Goal: Check status: Check status

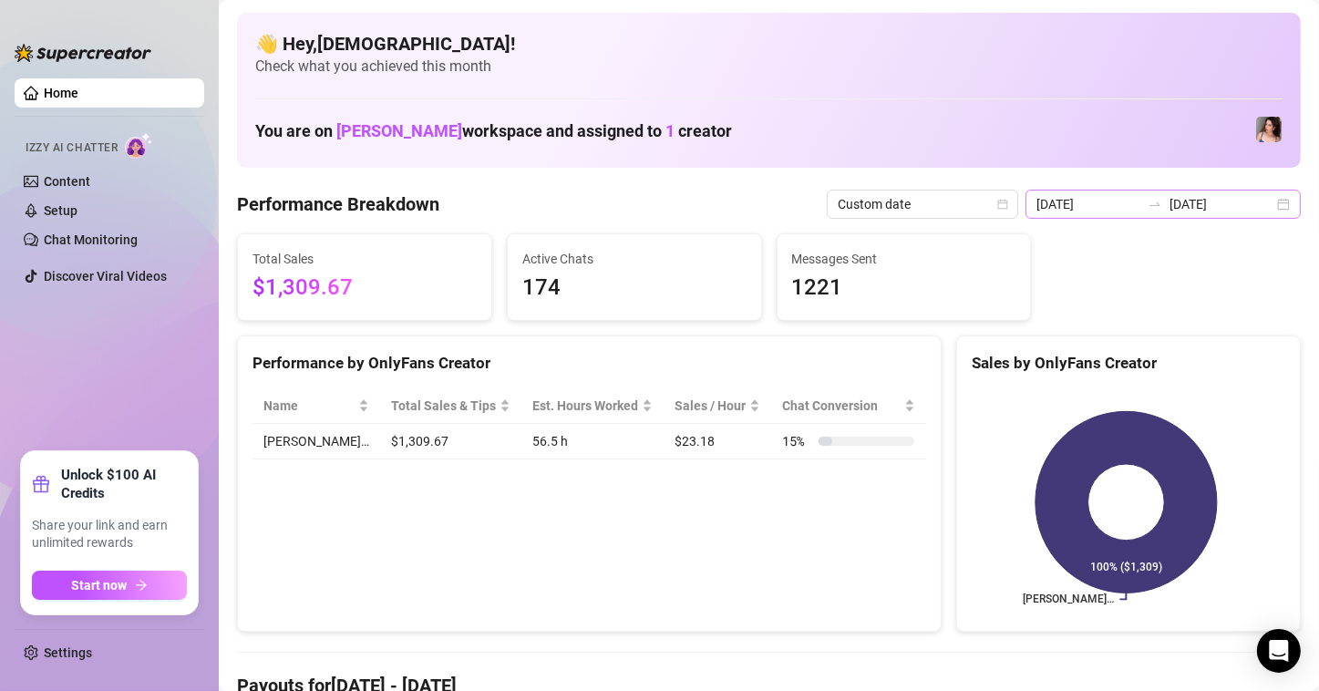
click at [1259, 201] on div "2025-08-25 2025-08-31" at bounding box center [1162, 204] width 275 height 29
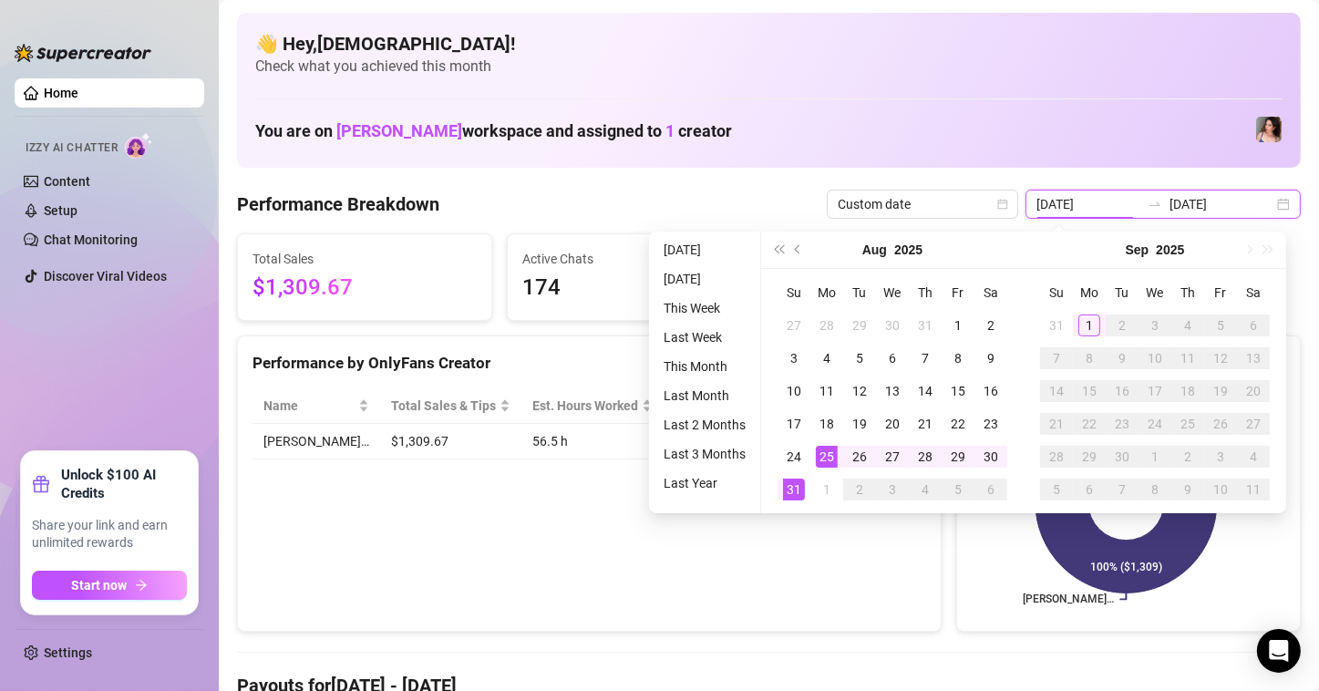
type input "[DATE]"
click at [808, 554] on div "Performance by OnlyFans Creator Name Total Sales & Tips Est. Hours Worked Sales…" at bounding box center [589, 483] width 705 height 297
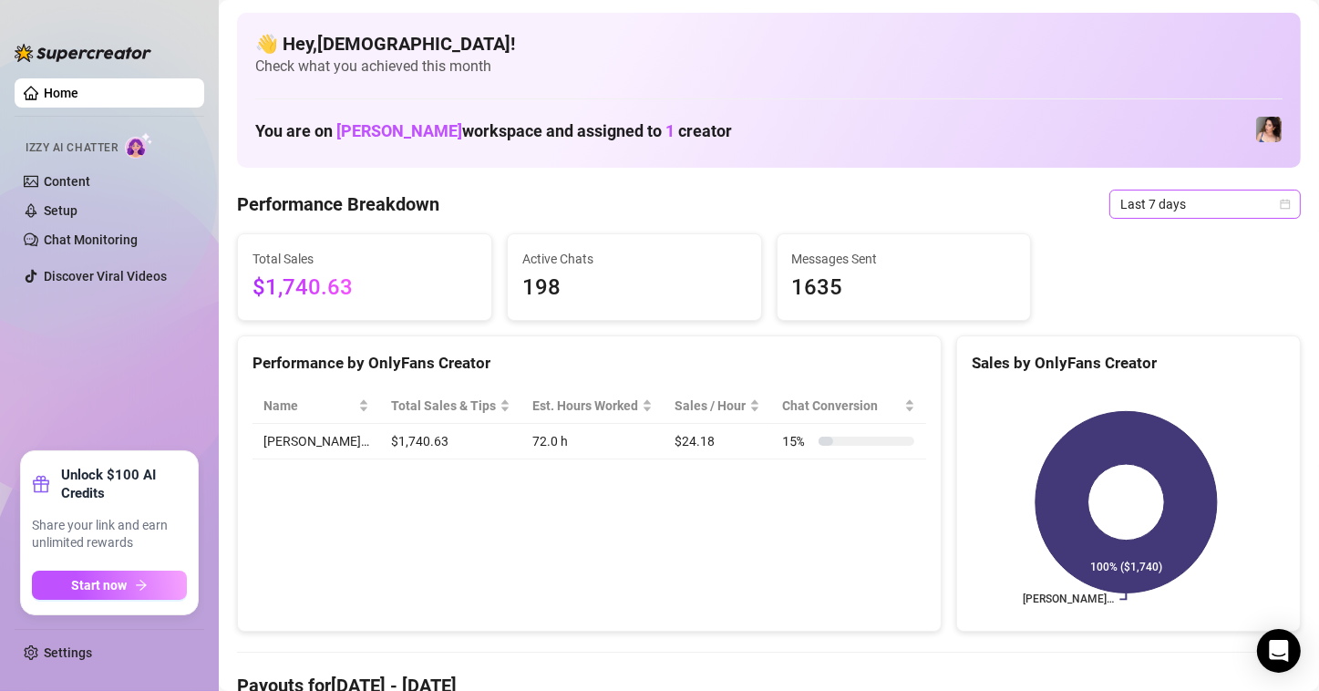
click at [1261, 196] on span "Last 7 days" at bounding box center [1205, 204] width 170 height 27
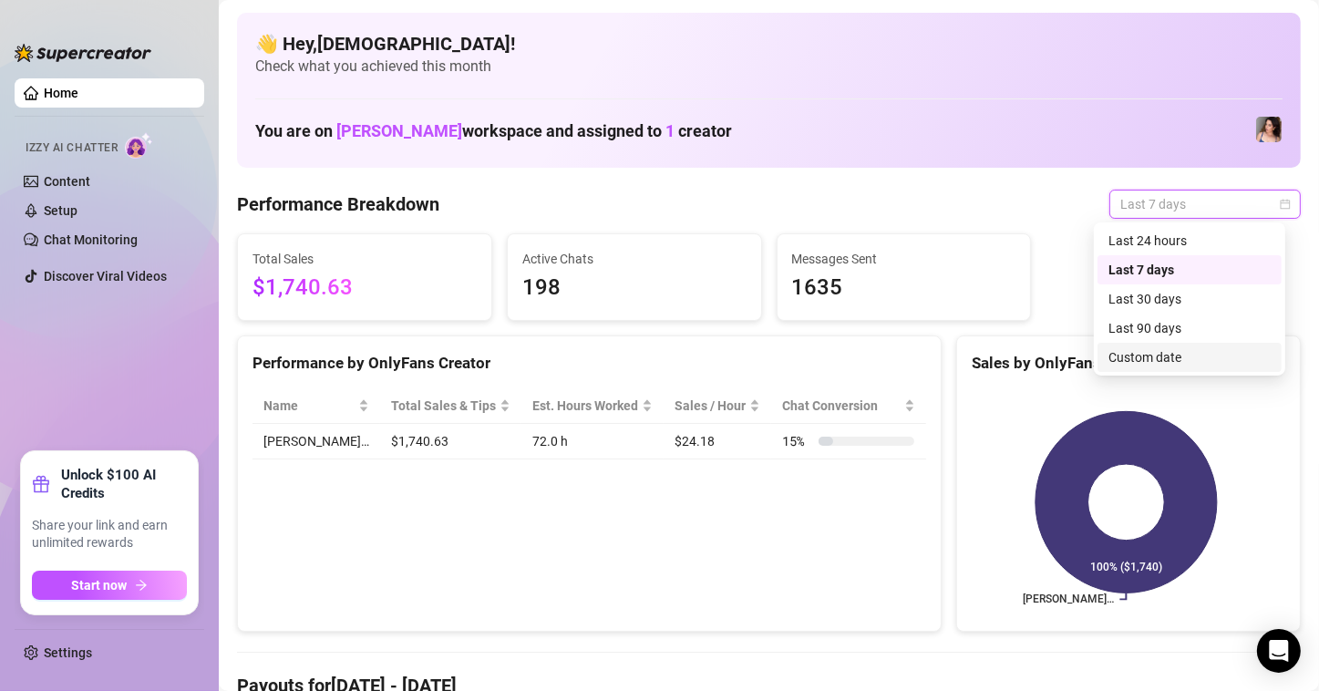
click at [1140, 365] on div "Custom date" at bounding box center [1189, 357] width 162 height 20
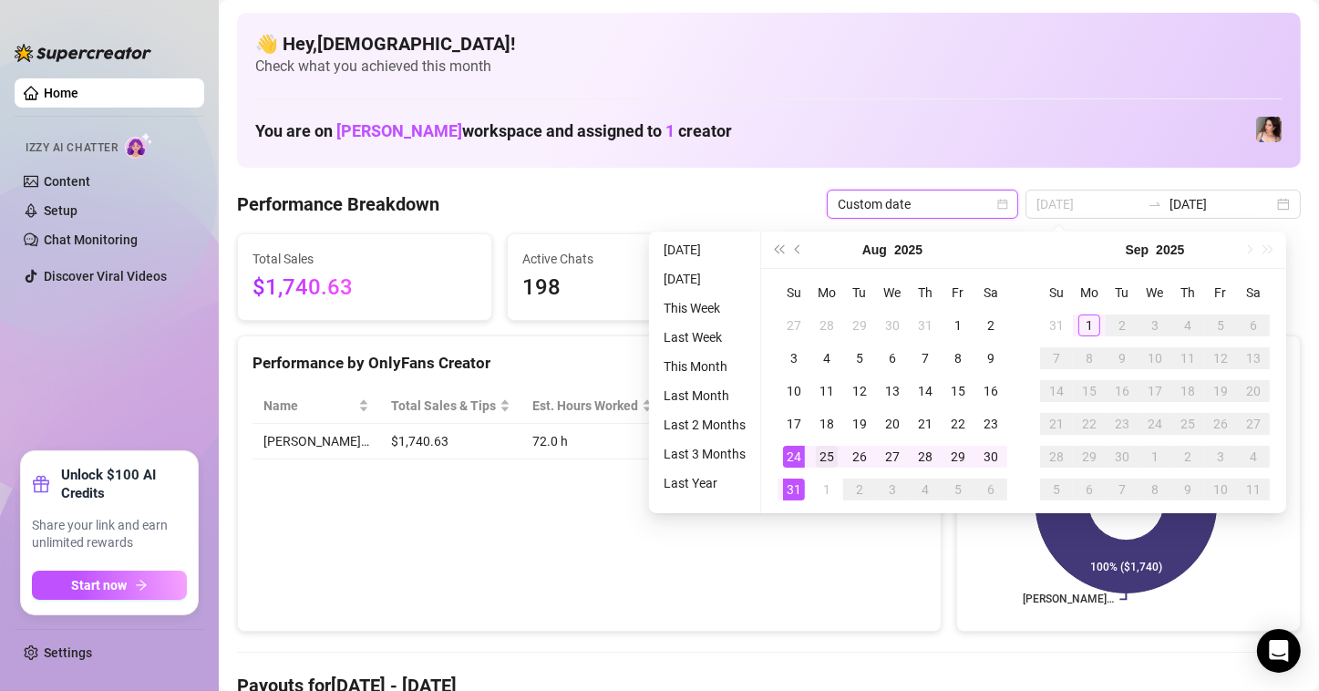
type input "[DATE]"
click at [812, 458] on td "25" at bounding box center [826, 456] width 33 height 33
type input "[DATE]"
click at [791, 489] on div "31" at bounding box center [794, 490] width 22 height 22
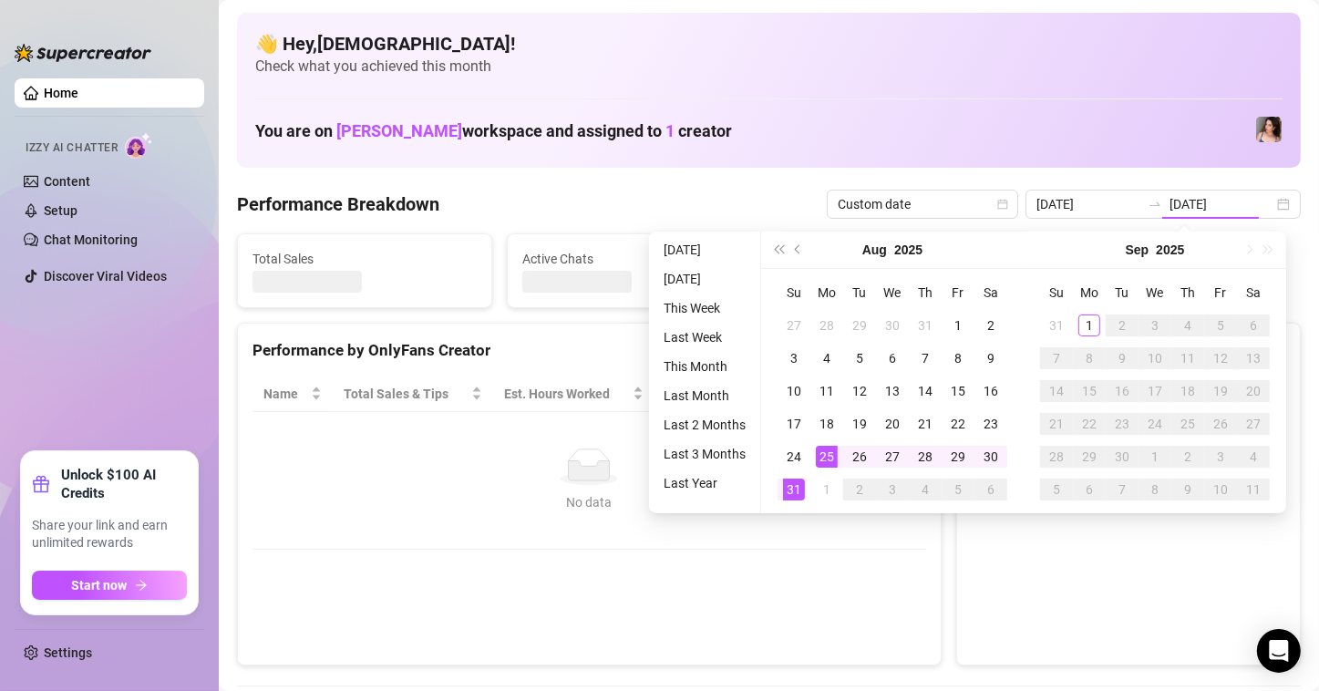
type input "[DATE]"
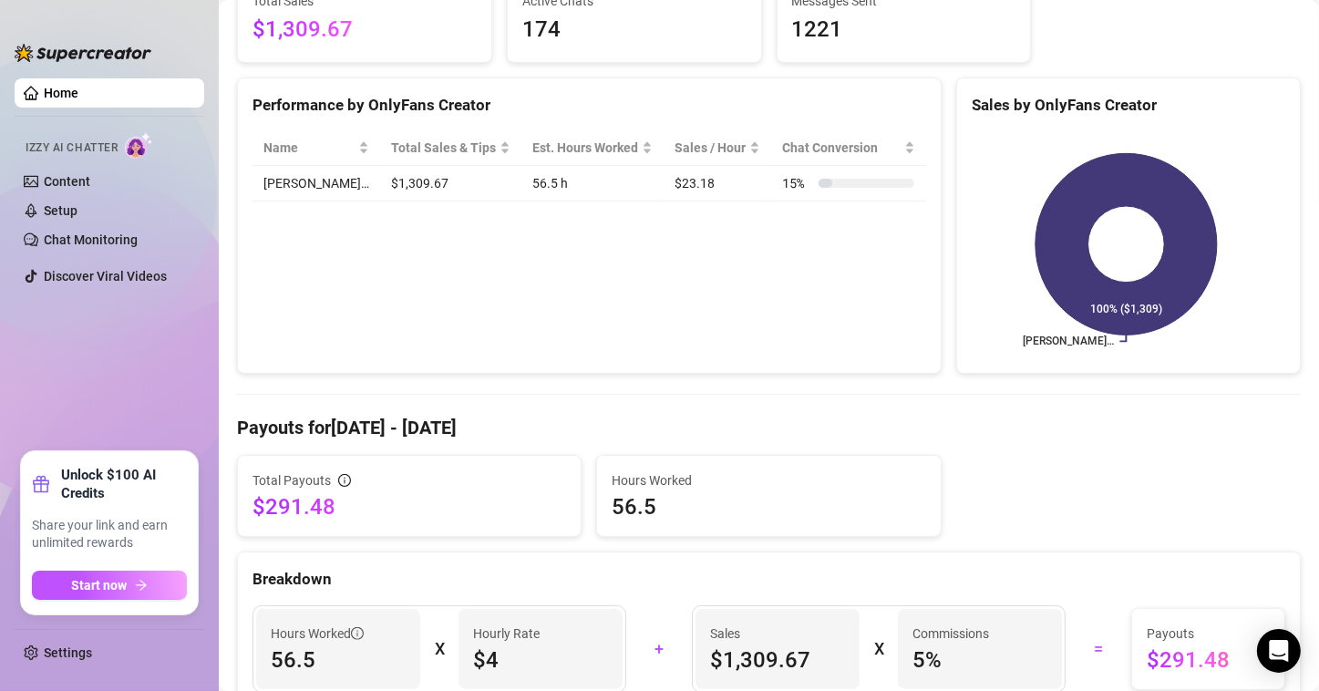
scroll to position [273, 0]
